Goal: Communication & Community: Share content

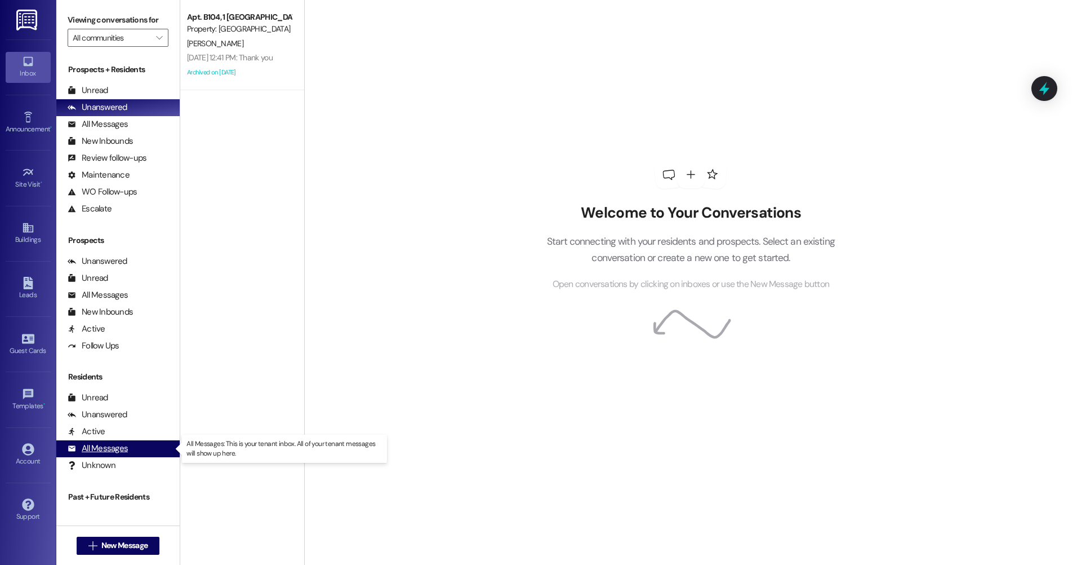
click at [112, 446] on div "All Messages" at bounding box center [98, 448] width 60 height 12
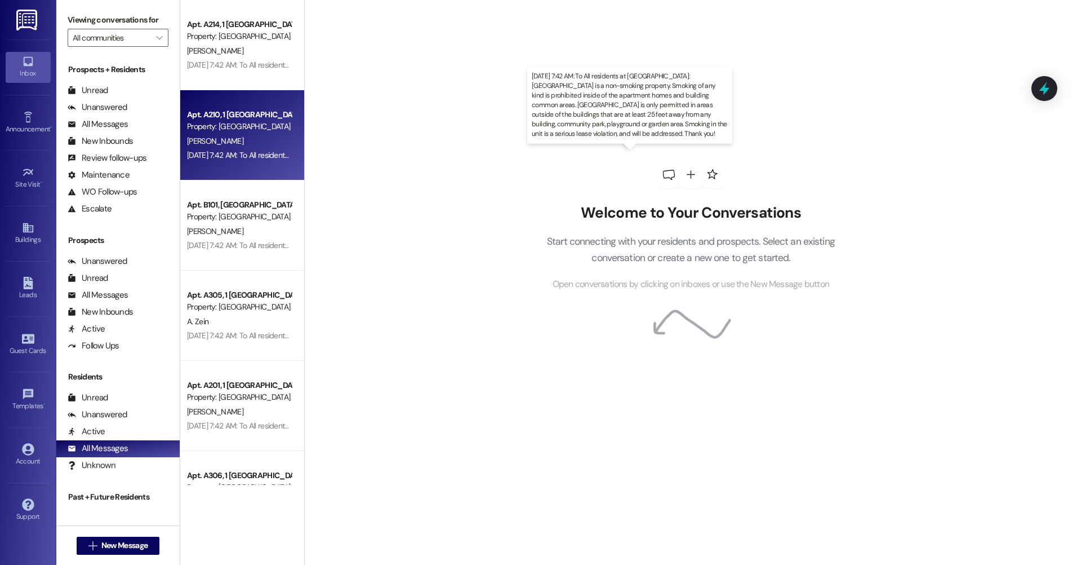
click at [251, 159] on div "[DATE] 7:42 AM: To All residents at [GEOGRAPHIC_DATA]: [GEOGRAPHIC_DATA] is a n…" at bounding box center [917, 155] width 1460 height 10
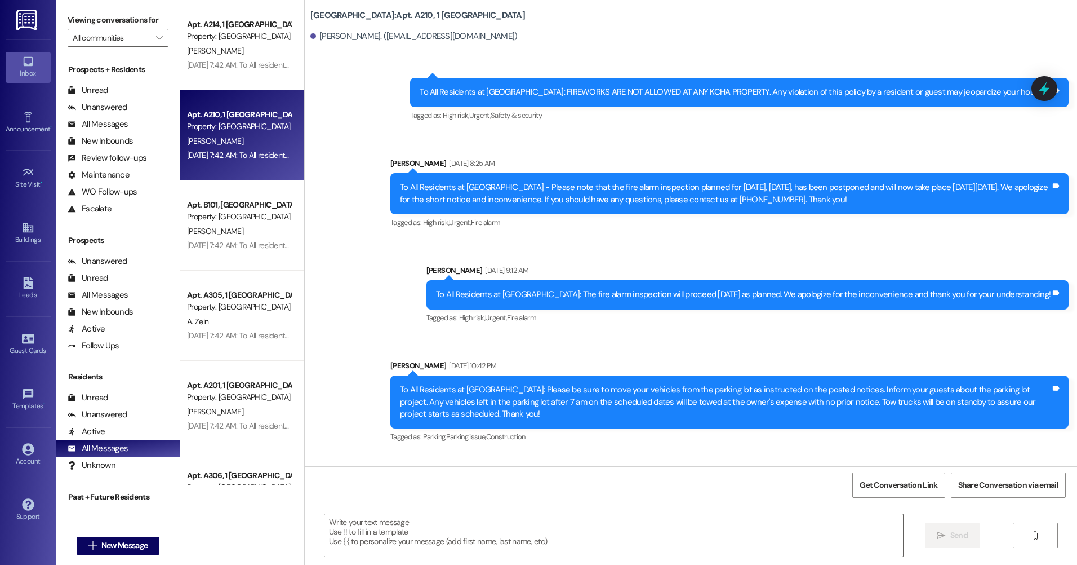
scroll to position [11988, 0]
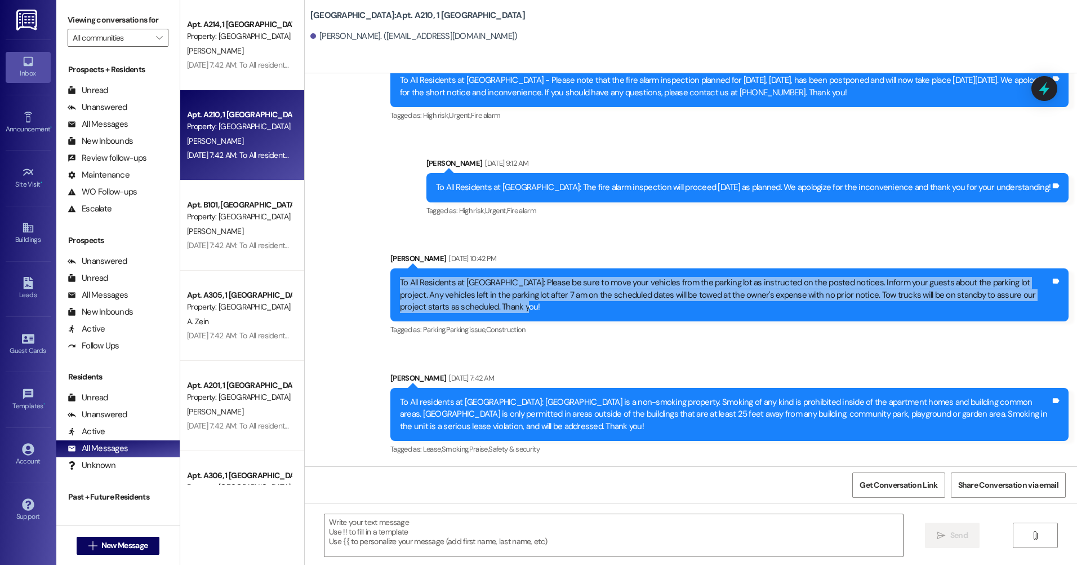
drag, startPoint x: 503, startPoint y: 308, endPoint x: 389, endPoint y: 282, distance: 116.2
click at [389, 282] on div "Announcement, sent via SMS [PERSON_NAME] [DATE] 10:42 PM To All Residents at [G…" at bounding box center [729, 295] width 695 height 103
drag, startPoint x: 389, startPoint y: 282, endPoint x: 425, endPoint y: 283, distance: 35.5
copy div "To All Residents at [GEOGRAPHIC_DATA]: Please be sure to move your vehicles fro…"
click at [26, 234] on div "Buildings" at bounding box center [28, 239] width 56 height 11
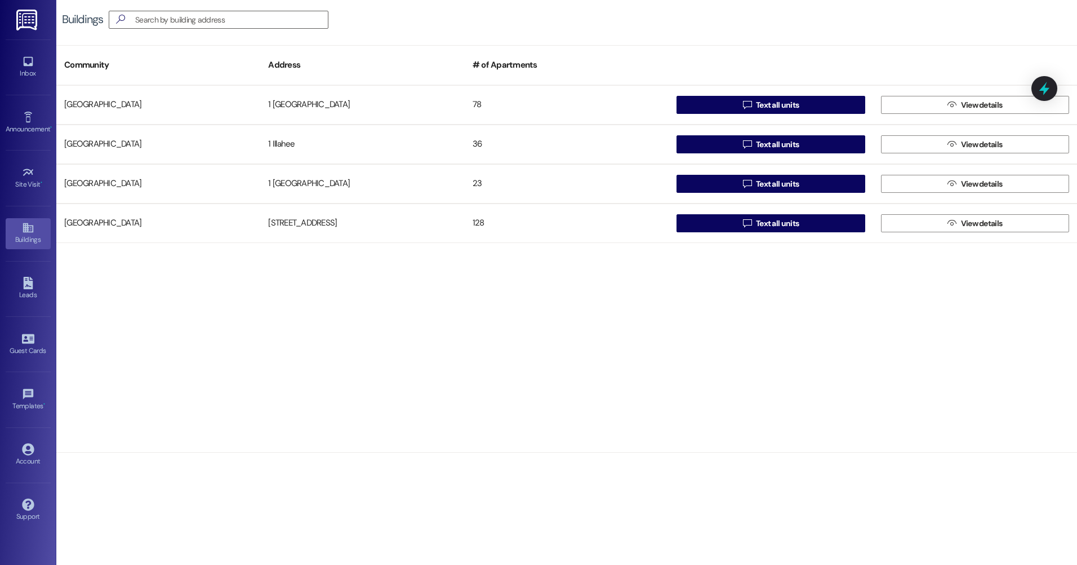
click at [368, 303] on div "[GEOGRAPHIC_DATA] 1 Hidden Village 78  Text all units  View details [GEOGRAPH…" at bounding box center [566, 268] width 1021 height 367
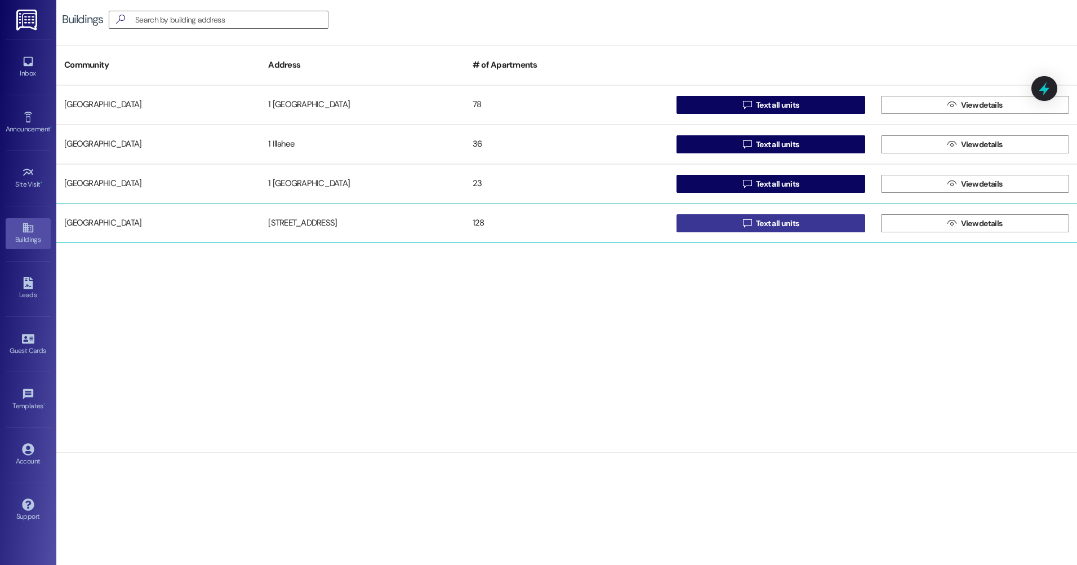
click at [738, 224] on button " Text all units" at bounding box center [771, 223] width 188 height 18
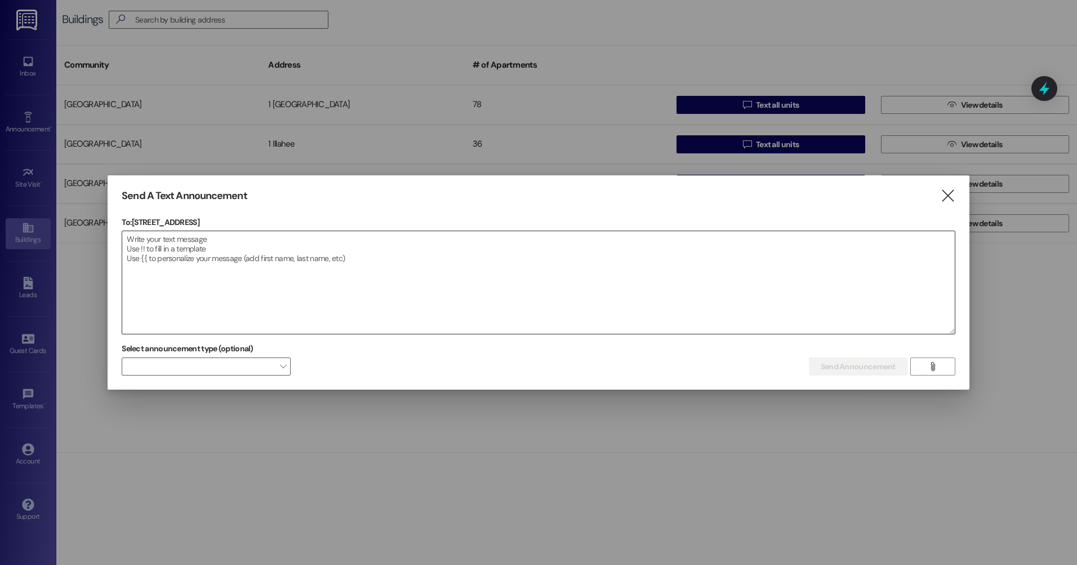
click at [215, 235] on textarea at bounding box center [538, 282] width 833 height 103
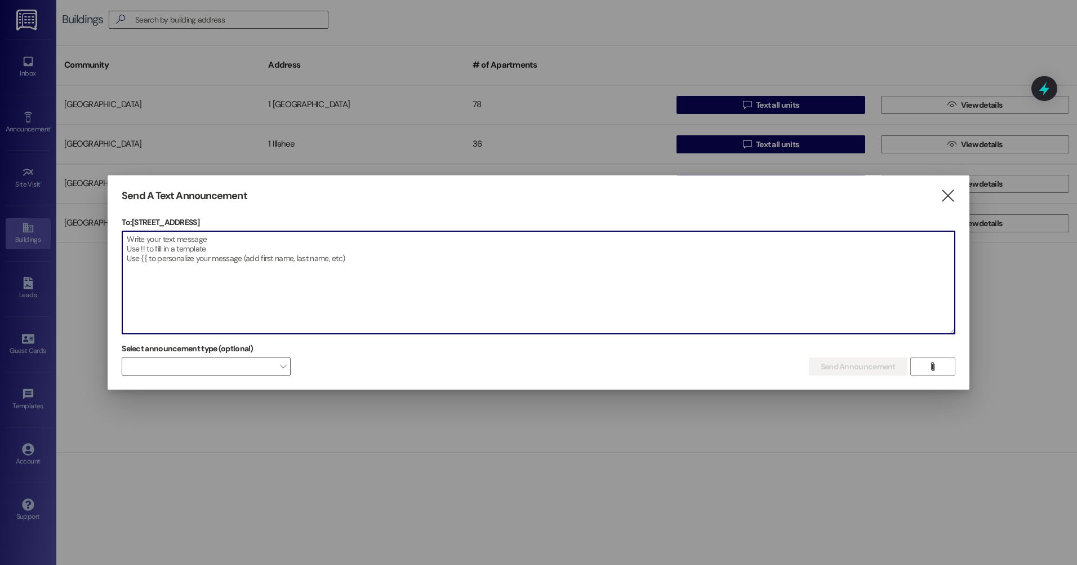
paste textarea "To All Residents at [GEOGRAPHIC_DATA]: Please be sure to move your vehicles fro…"
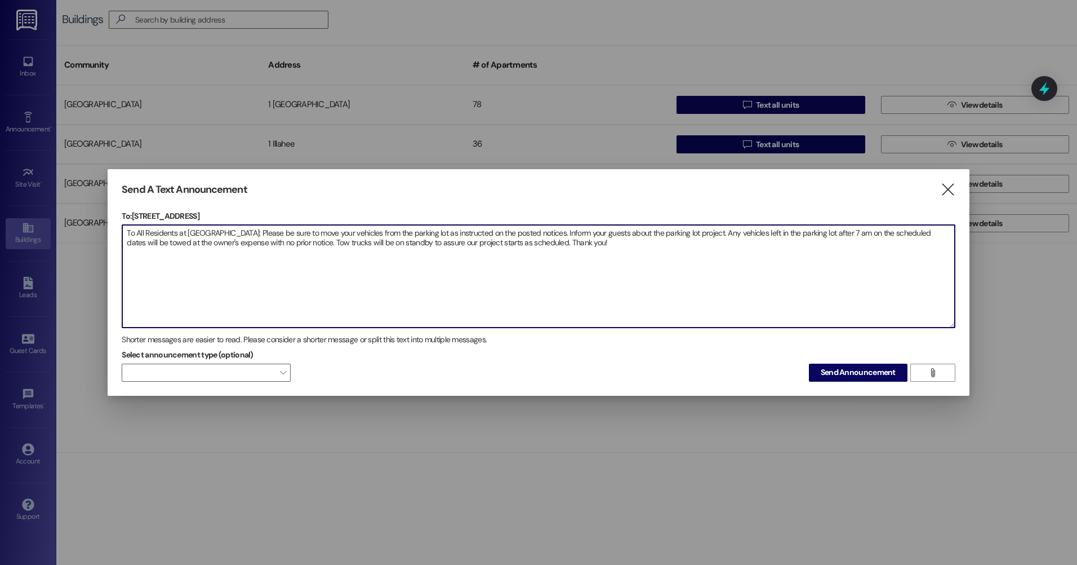
drag, startPoint x: 233, startPoint y: 236, endPoint x: 189, endPoint y: 230, distance: 43.8
click at [189, 230] on textarea "To All Residents at [GEOGRAPHIC_DATA]: Please be sure to move your vehicles fro…" at bounding box center [538, 276] width 833 height 103
click at [760, 274] on textarea "To All Residents at [GEOGRAPHIC_DATA]: Please be sure to move your vehicles fro…" at bounding box center [538, 276] width 833 height 103
click at [711, 273] on textarea "To All Residents at [GEOGRAPHIC_DATA]: Please be sure to move your vehicles fro…" at bounding box center [538, 276] width 833 height 103
click at [667, 272] on textarea "To All Residents at [GEOGRAPHIC_DATA]: Please be sure to move your vehicles fro…" at bounding box center [538, 276] width 833 height 103
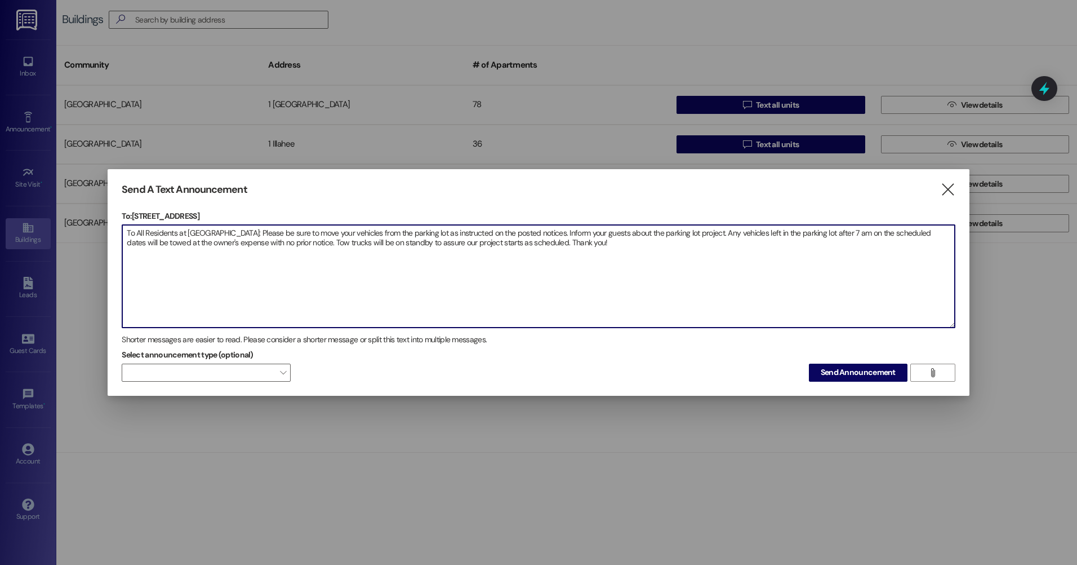
click at [659, 276] on textarea "To All Residents at [GEOGRAPHIC_DATA]: Please be sure to move your vehicles fro…" at bounding box center [538, 276] width 833 height 103
click at [603, 278] on textarea "To All Residents at [GEOGRAPHIC_DATA]: Please be sure to move your vehicles fro…" at bounding box center [538, 276] width 833 height 103
click at [774, 278] on textarea "To All Residents at [GEOGRAPHIC_DATA]: Please be sure to move your vehicles fro…" at bounding box center [538, 276] width 833 height 103
click at [935, 234] on textarea "To All Residents at [GEOGRAPHIC_DATA]: Please be sure to move your vehicles fro…" at bounding box center [538, 276] width 833 height 103
click at [205, 277] on textarea "To All Residents at [GEOGRAPHIC_DATA]: Please be sure to move your vehicles fro…" at bounding box center [538, 276] width 833 height 103
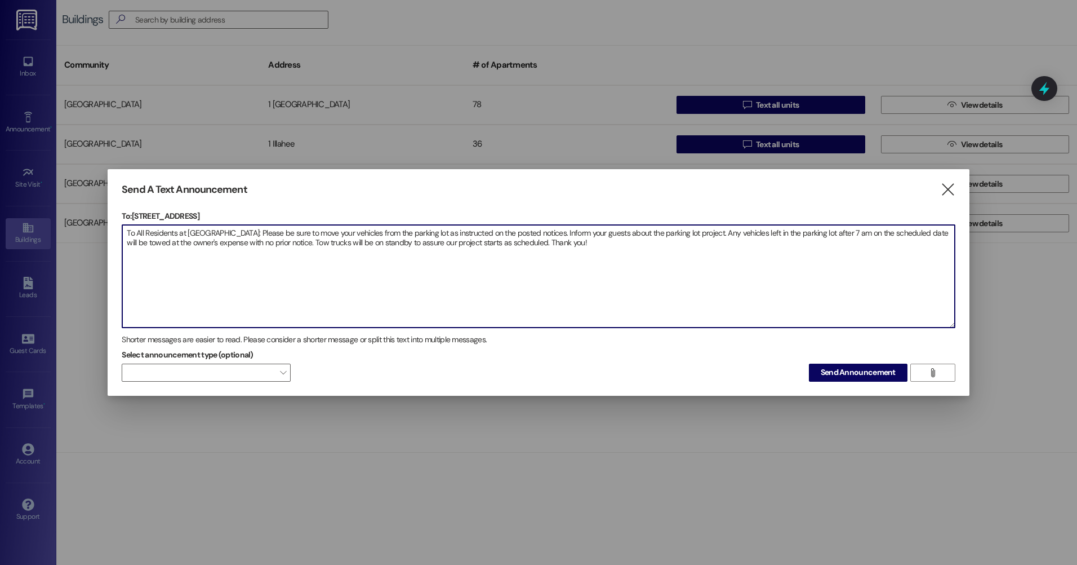
click at [255, 272] on textarea "To All Residents at [GEOGRAPHIC_DATA]: Please be sure to move your vehicles fro…" at bounding box center [538, 276] width 833 height 103
click at [359, 274] on textarea "To All Residents at [GEOGRAPHIC_DATA]: Please be sure to move your vehicles fro…" at bounding box center [538, 276] width 833 height 103
click at [382, 274] on textarea "To All Residents at [GEOGRAPHIC_DATA]: Please be sure to move your vehicles fro…" at bounding box center [538, 276] width 833 height 103
click at [448, 272] on textarea "To All Residents at [GEOGRAPHIC_DATA]: Please be sure to move your vehicles fro…" at bounding box center [538, 276] width 833 height 103
click at [529, 274] on textarea "To All Residents at [GEOGRAPHIC_DATA]: Please be sure to move your vehicles fro…" at bounding box center [538, 276] width 833 height 103
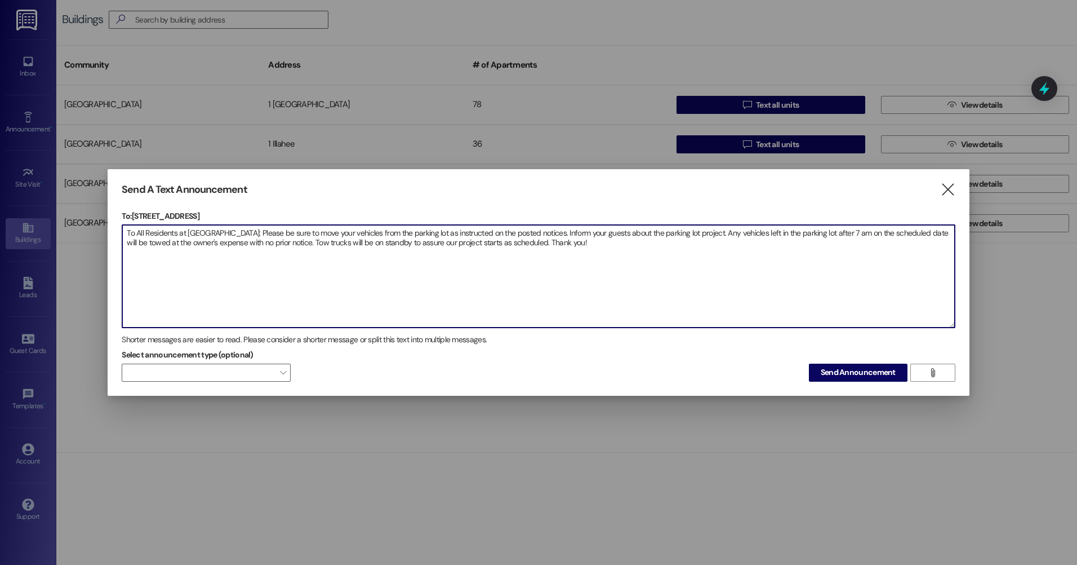
click at [574, 268] on textarea "To All Residents at [GEOGRAPHIC_DATA]: Please be sure to move your vehicles fro…" at bounding box center [538, 276] width 833 height 103
click at [378, 294] on textarea "To All Residents at [GEOGRAPHIC_DATA]: Please be sure to move your vehicles fro…" at bounding box center [538, 276] width 833 height 103
click at [349, 282] on textarea "To All Residents at [GEOGRAPHIC_DATA]: Please be sure to move your vehicles fro…" at bounding box center [538, 276] width 833 height 103
click at [665, 265] on textarea "To All Residents at [GEOGRAPHIC_DATA]: Please be sure to move your vehicles fro…" at bounding box center [538, 276] width 833 height 103
click at [643, 262] on textarea "To All Residents at [GEOGRAPHIC_DATA]: Please be sure to move your vehicles fro…" at bounding box center [538, 276] width 833 height 103
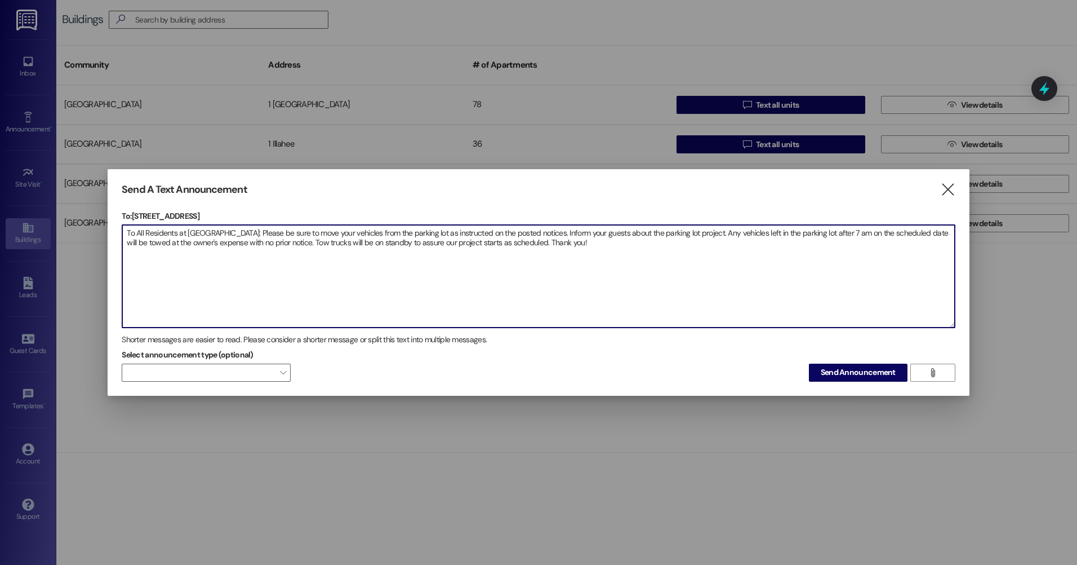
click at [655, 260] on textarea "To All Residents at [GEOGRAPHIC_DATA]: Please be sure to move your vehicles fro…" at bounding box center [538, 276] width 833 height 103
click at [665, 263] on textarea "To All Residents at [GEOGRAPHIC_DATA]: Please be sure to move your vehicles fro…" at bounding box center [538, 276] width 833 height 103
click at [649, 270] on textarea "To All Residents at [GEOGRAPHIC_DATA]: Please be sure to move your vehicles fro…" at bounding box center [538, 276] width 833 height 103
click at [645, 270] on textarea "To All Residents at [GEOGRAPHIC_DATA]: Please be sure to move your vehicles fro…" at bounding box center [538, 276] width 833 height 103
click at [565, 290] on textarea "To All Residents at [GEOGRAPHIC_DATA]: Please be sure to move your vehicles fro…" at bounding box center [538, 276] width 833 height 103
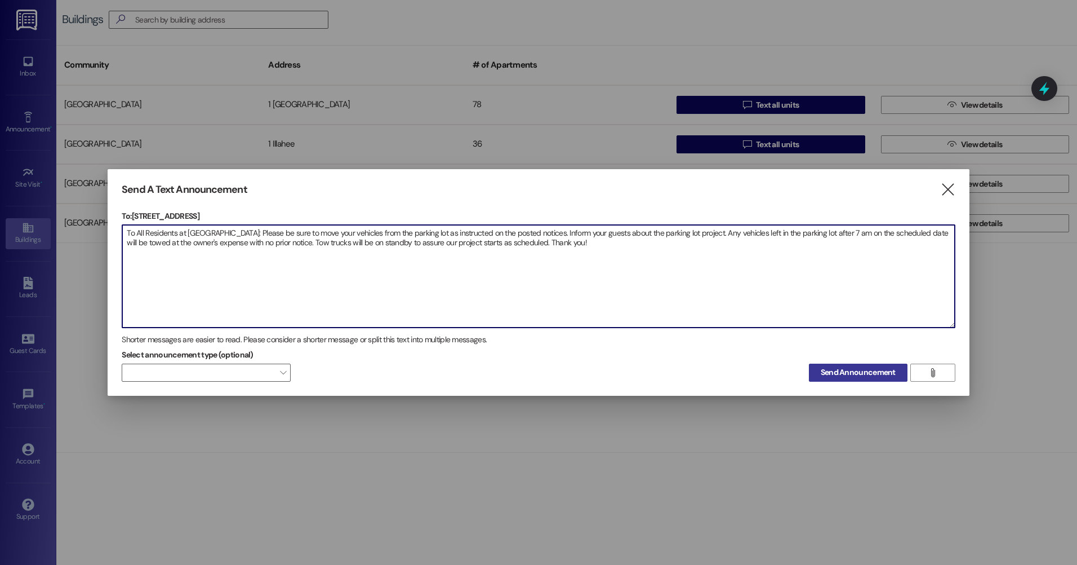
type textarea "To All Residents at [GEOGRAPHIC_DATA]: Please be sure to move your vehicles fro…"
click at [843, 373] on span "Send Announcement" at bounding box center [858, 372] width 75 height 12
